Goal: Information Seeking & Learning: Find specific fact

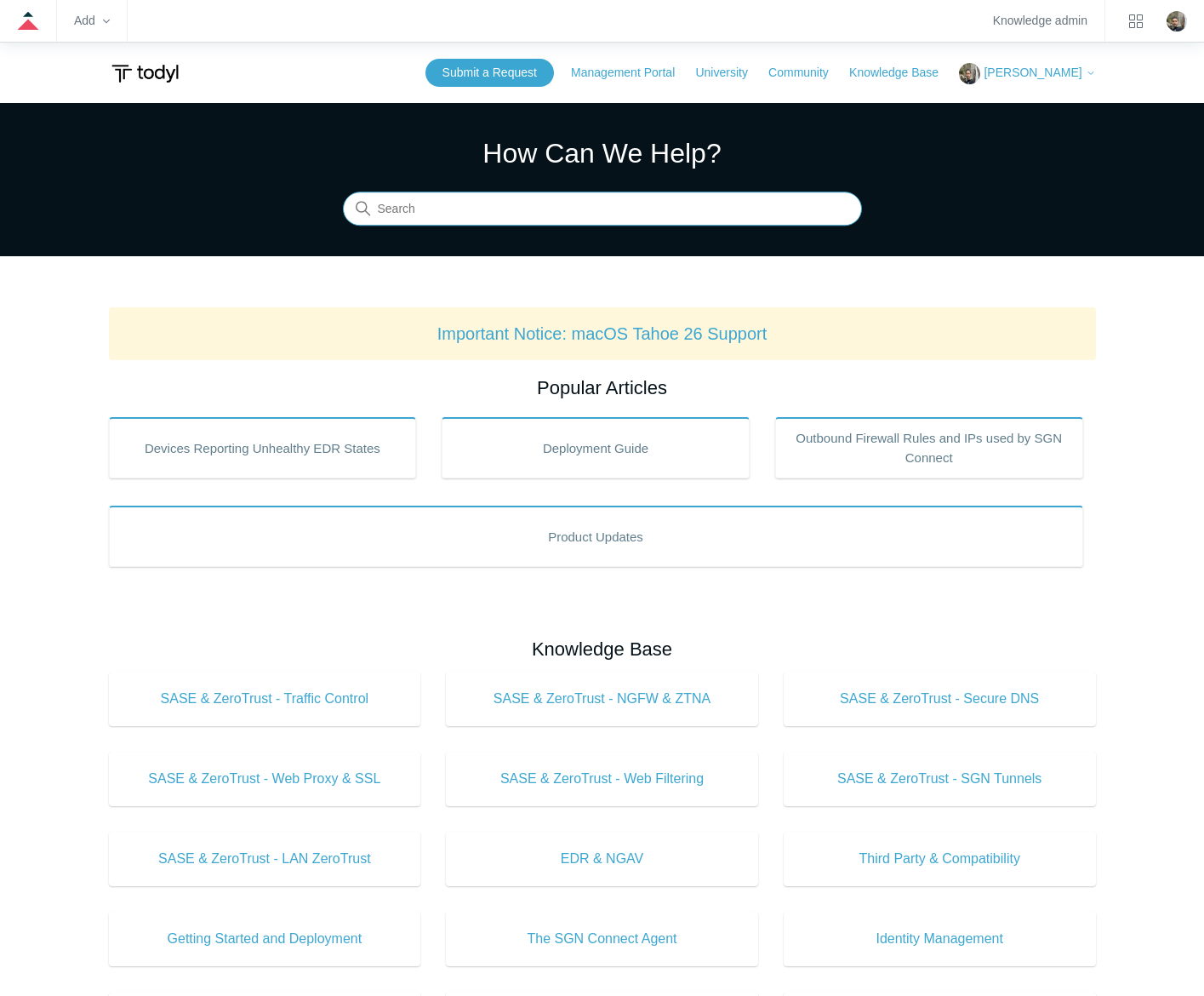
click at [715, 198] on input "Search" at bounding box center [602, 209] width 519 height 34
type input "sgn error codes"
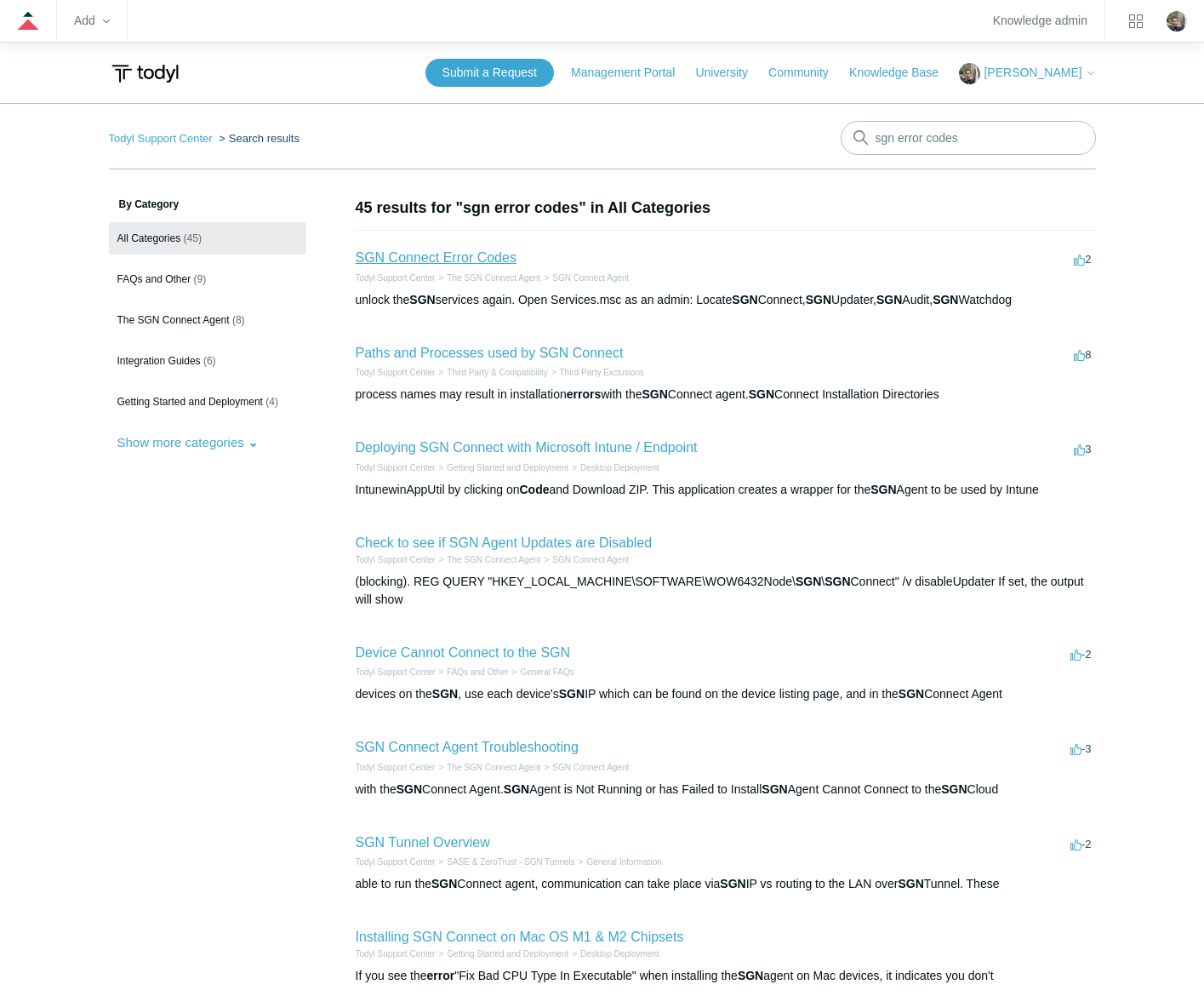
click at [383, 264] on link "SGN Connect Error Codes" at bounding box center [436, 258] width 161 height 15
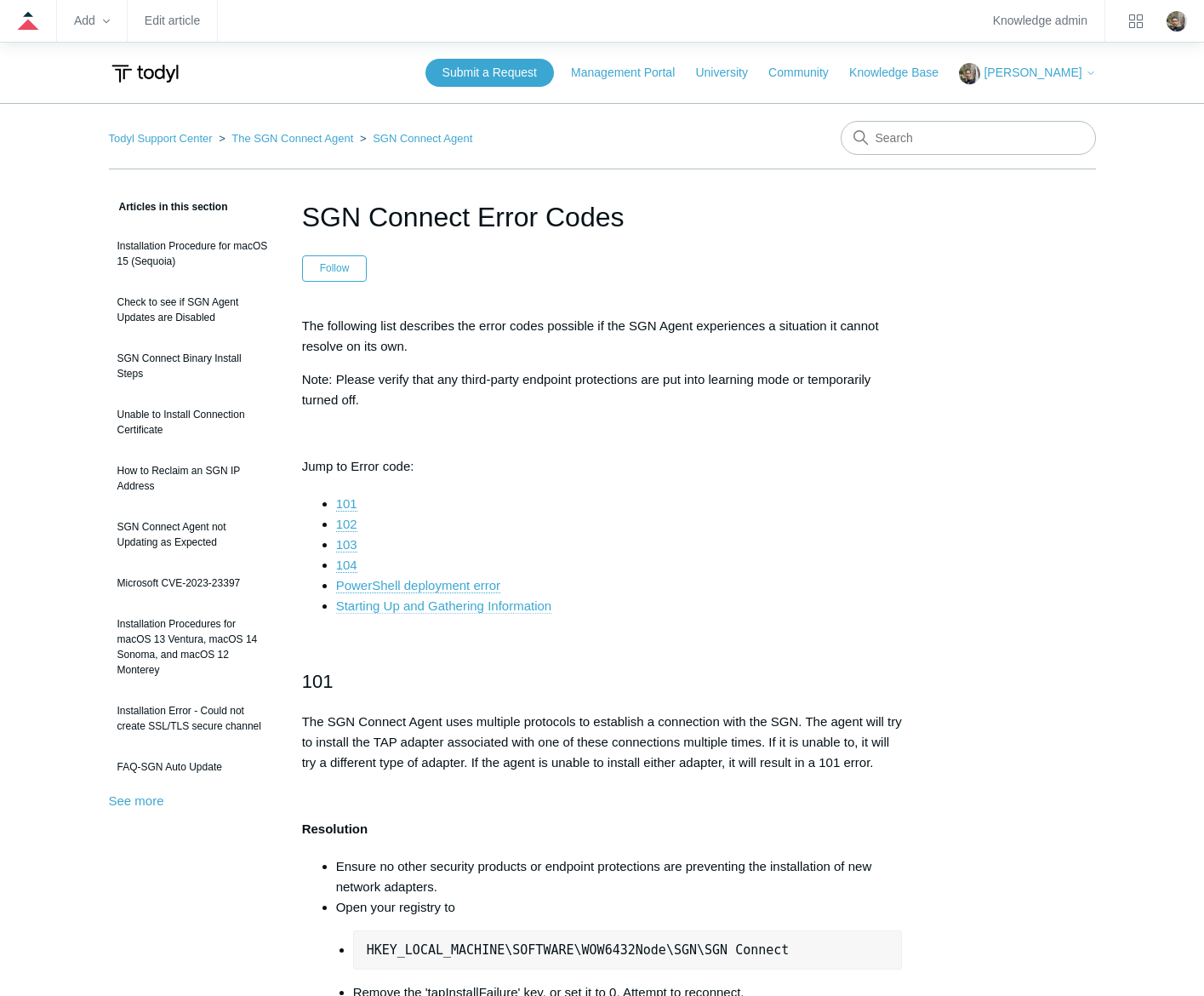
click at [503, 600] on link "Starting Up and Gathering Information" at bounding box center [444, 606] width 216 height 16
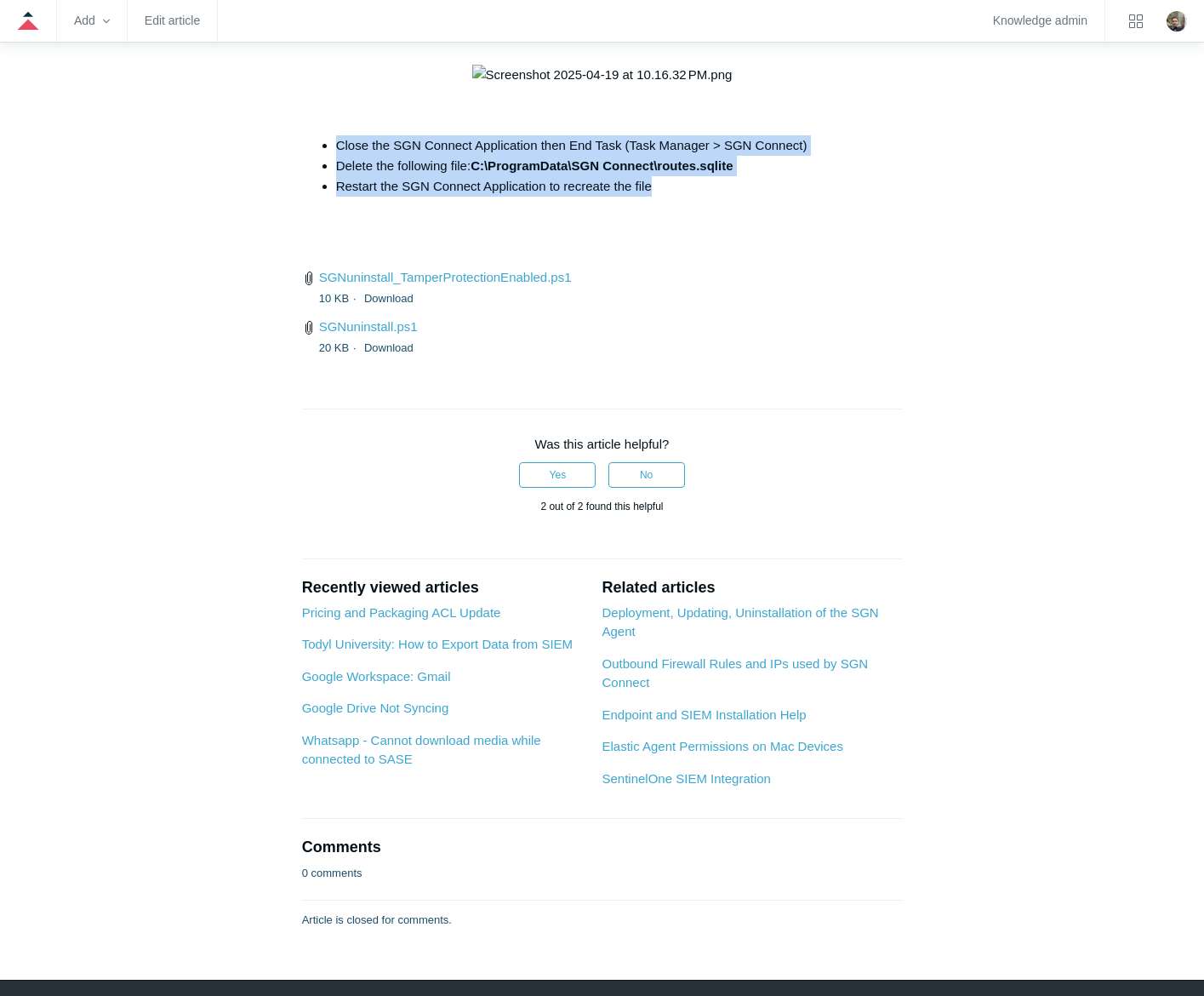
drag, startPoint x: 668, startPoint y: 456, endPoint x: 325, endPoint y: 415, distance: 345.4
click at [325, 196] on ul "Close the SGN Connect Application then End Task (Task Manager > SGN Connect) De…" at bounding box center [610, 165] width 584 height 61
copy ul "Close the SGN Connect Application then End Task (Task Manager > SGN Connect) De…"
